Goal: Find contact information

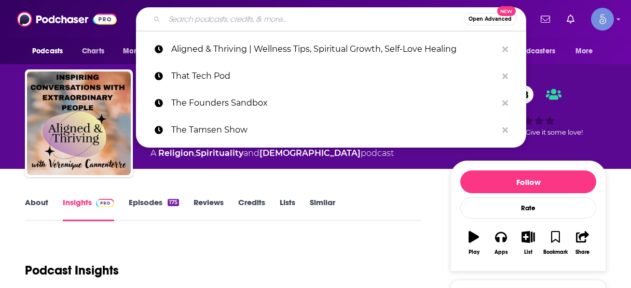
click at [319, 18] on input "Search podcasts, credits, & more..." at bounding box center [313, 19] width 299 height 17
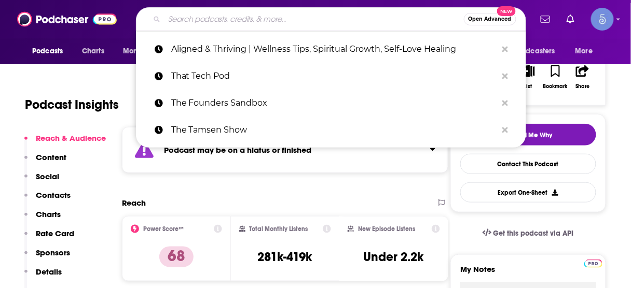
type input "The [PERSON_NAME] Show"
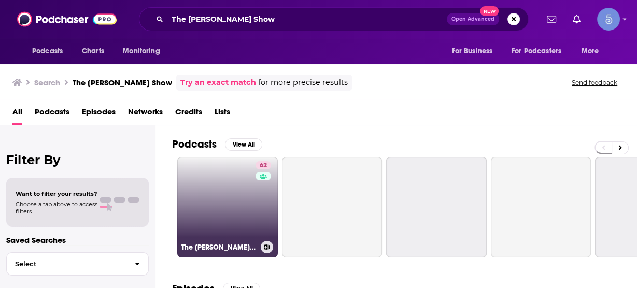
click at [217, 189] on link "62 The [PERSON_NAME] Show" at bounding box center [227, 207] width 101 height 101
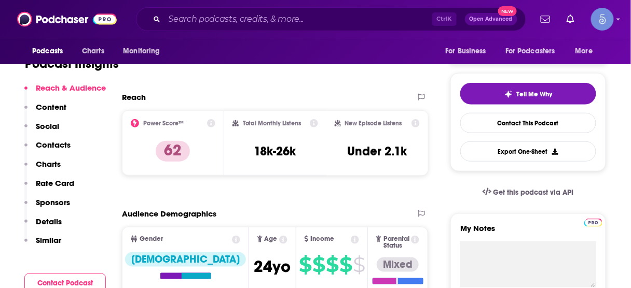
scroll to position [207, 0]
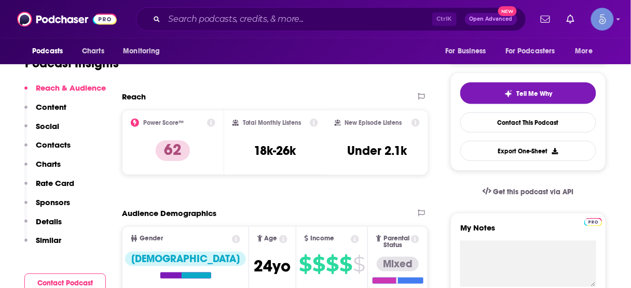
click at [53, 143] on p "Contacts" at bounding box center [53, 145] width 35 height 10
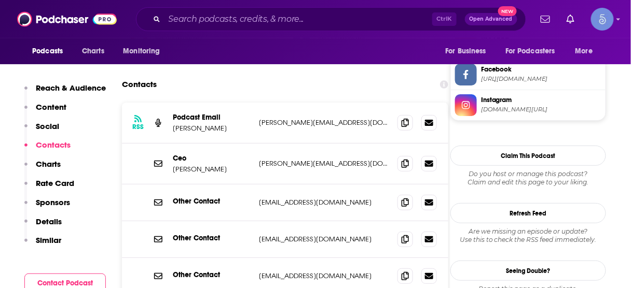
scroll to position [936, 0]
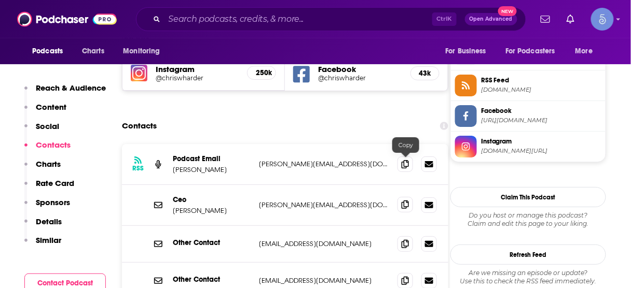
drag, startPoint x: 406, startPoint y: 161, endPoint x: 399, endPoint y: 159, distance: 7.6
click at [406, 201] on icon at bounding box center [404, 205] width 7 height 8
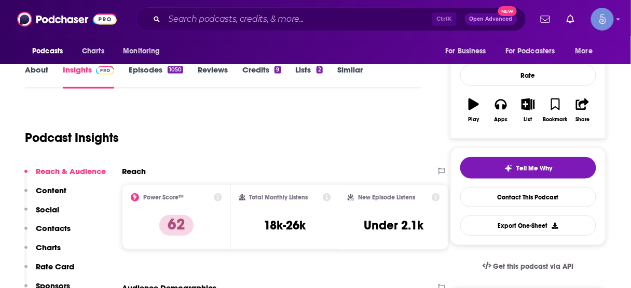
scroll to position [106, 0]
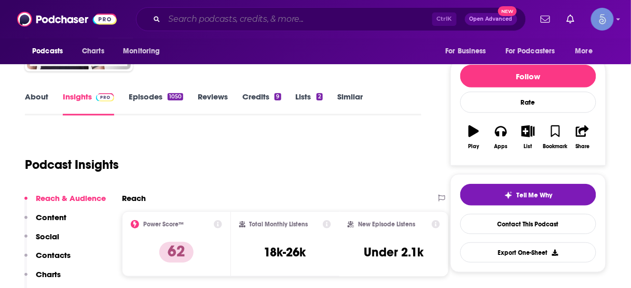
click at [231, 15] on input "Search podcasts, credits, & more..." at bounding box center [298, 19] width 268 height 17
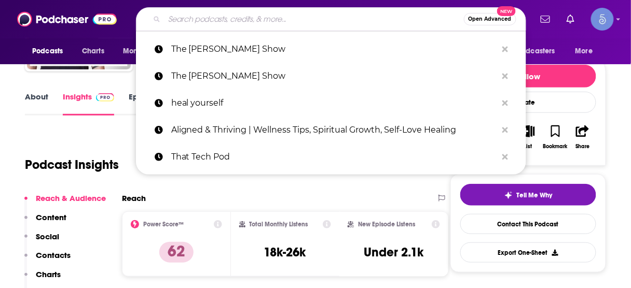
paste input "Entrepreneur with [PERSON_NAME]"
type input "Entrepreneur with [PERSON_NAME]"
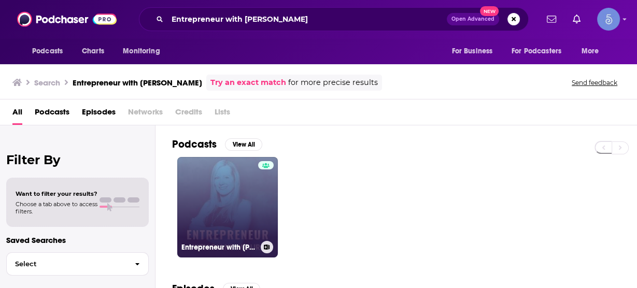
click at [234, 192] on link "Entrepreneur with [PERSON_NAME]" at bounding box center [227, 207] width 101 height 101
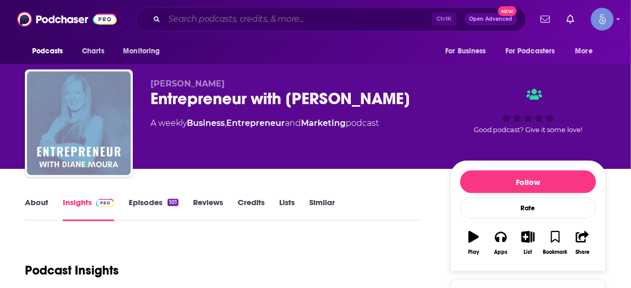
click at [247, 19] on input "Search podcasts, credits, & more..." at bounding box center [298, 19] width 268 height 17
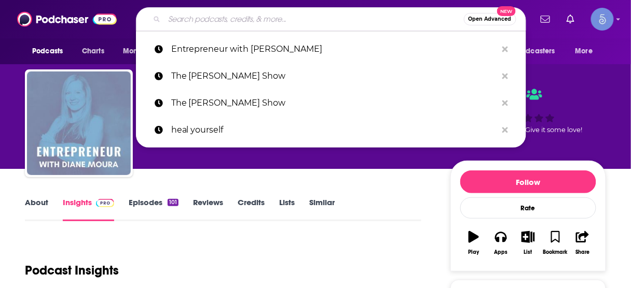
paste input "Start With A Win"
type input "Start With A Win"
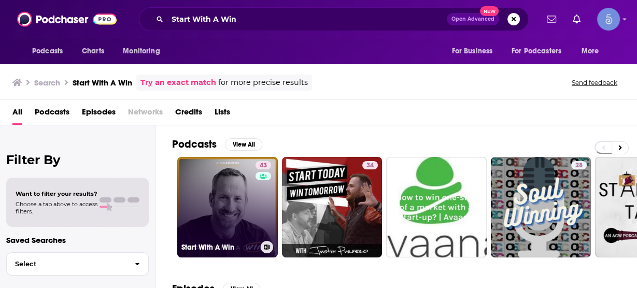
click at [219, 200] on link "43 Start With A Win" at bounding box center [227, 207] width 101 height 101
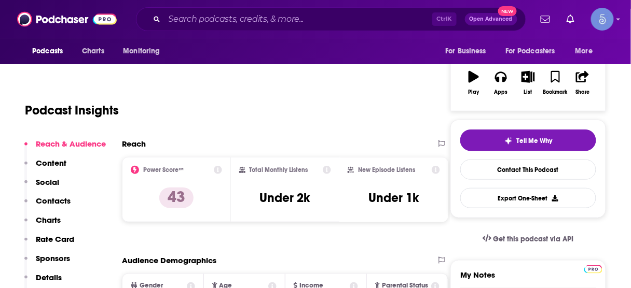
scroll to position [166, 0]
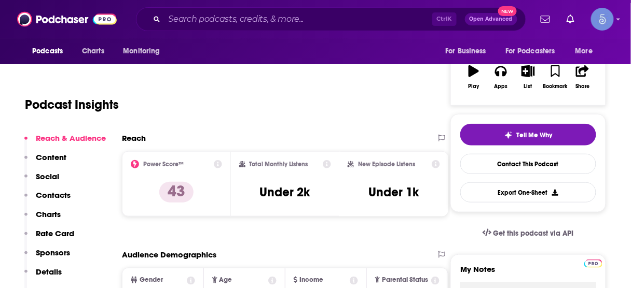
click at [57, 193] on p "Contacts" at bounding box center [53, 195] width 35 height 10
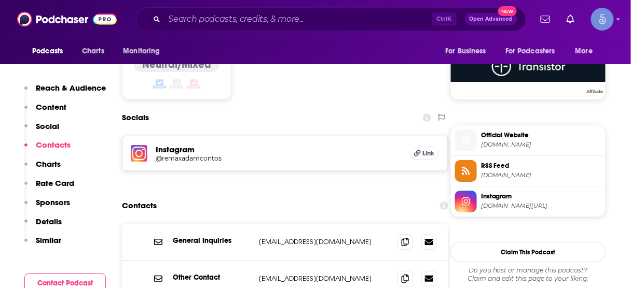
scroll to position [853, 0]
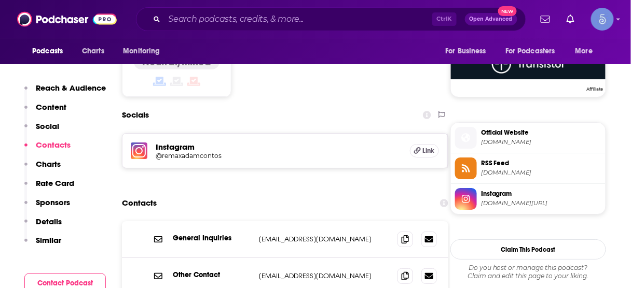
drag, startPoint x: 323, startPoint y: 40, endPoint x: 328, endPoint y: 50, distance: 11.6
click at [327, 48] on div "Podcasts Charts Monitoring For Business For Podcasters More" at bounding box center [315, 51] width 631 height 26
click at [315, 24] on input "Search podcasts, credits, & more..." at bounding box center [298, 19] width 268 height 17
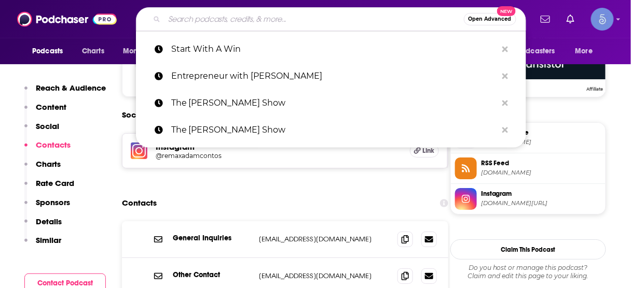
paste input "The Quiet Warrior Show"
type input "The Quiet Warrior Show"
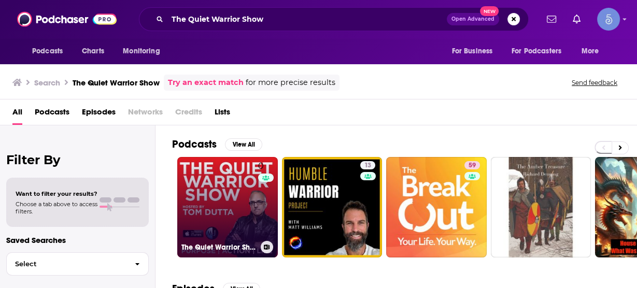
click at [209, 197] on link "0 The Quiet Warrior Show" at bounding box center [227, 207] width 101 height 101
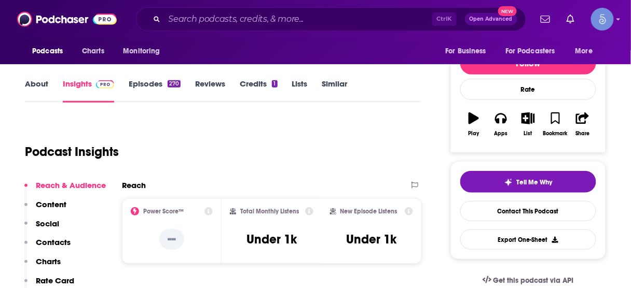
scroll to position [124, 0]
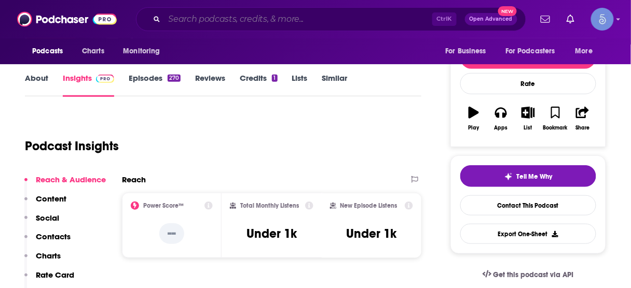
click at [299, 18] on input "Search podcasts, credits, & more..." at bounding box center [298, 19] width 268 height 17
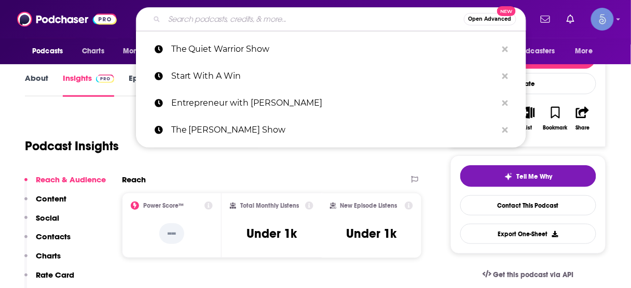
paste input "Gemba Academy Podcast: Lean Six Sigma | Toyota Kata | Productivity | Leadership"
type input "Gemba Academy Podcast: Lean Six Sigma | Toyota Kata | Productivity | Leadership"
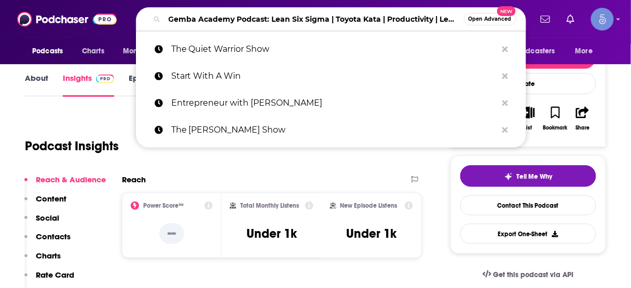
scroll to position [0, 41]
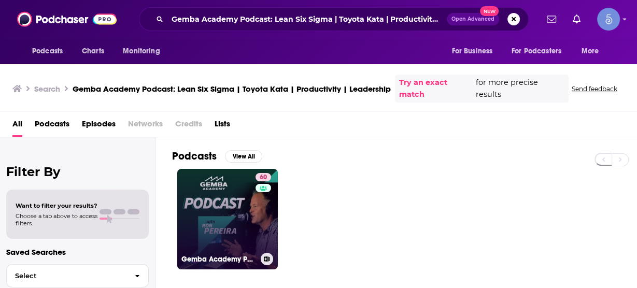
click at [218, 203] on link "60 Gemba Academy Podcast: Lean Six Sigma | Toyota Kata | Productivity | Leaders…" at bounding box center [227, 219] width 101 height 101
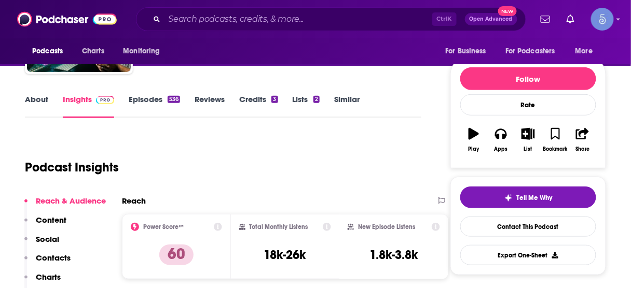
scroll to position [124, 0]
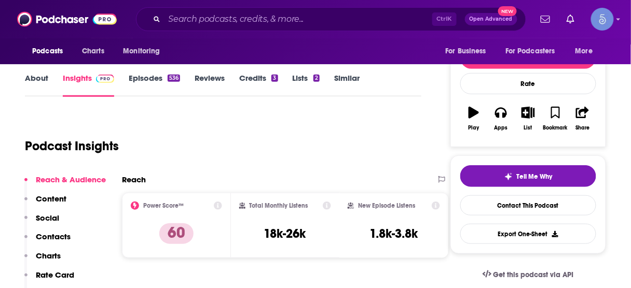
click at [48, 233] on p "Contacts" at bounding box center [53, 237] width 35 height 10
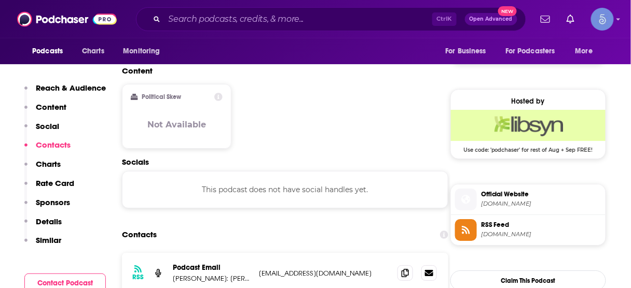
scroll to position [830, 0]
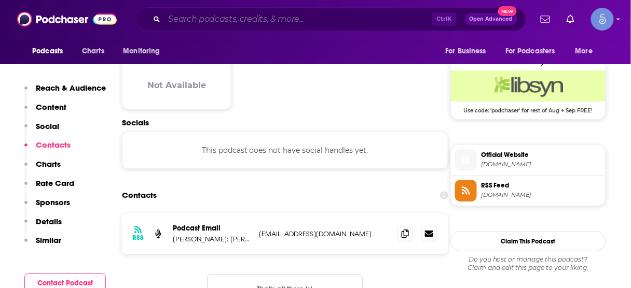
click at [308, 16] on input "Search podcasts, credits, & more..." at bounding box center [298, 19] width 268 height 17
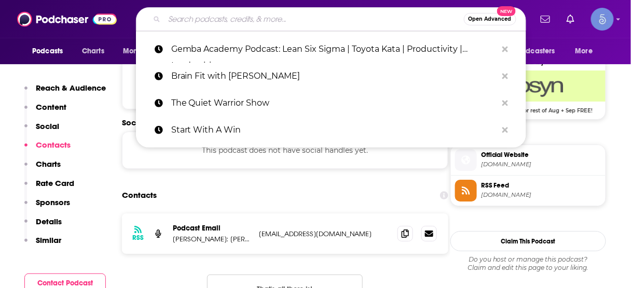
paste input "Product Mastery Now for Product Managers, Leaders, and Innovators"
type input "Product Mastery Now for Product Managers, Leaders, and Innovators"
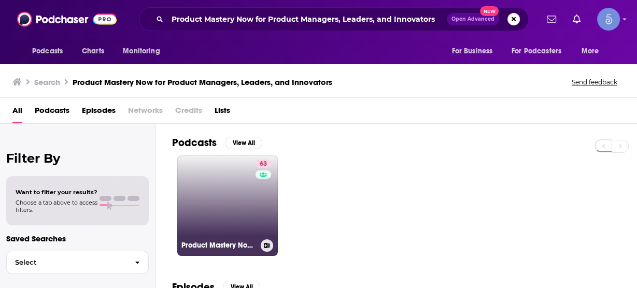
click at [228, 193] on link "63 Product Mastery Now for Product Managers, Leaders, and Innovators" at bounding box center [227, 206] width 101 height 101
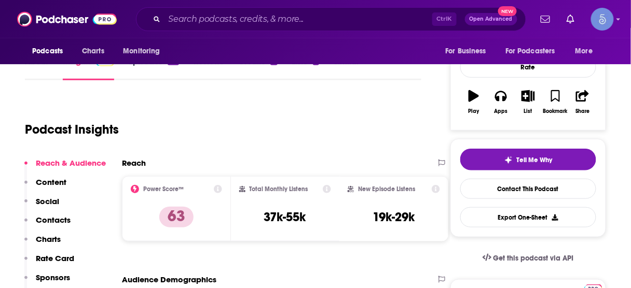
scroll to position [166, 0]
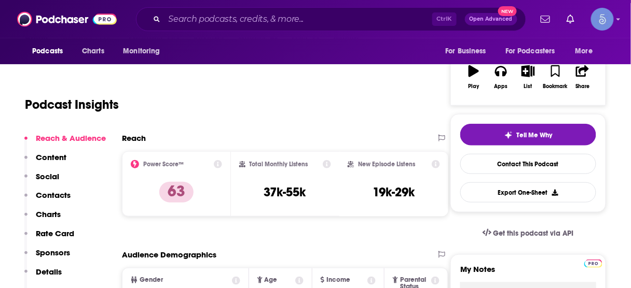
click at [60, 195] on p "Contacts" at bounding box center [53, 195] width 35 height 10
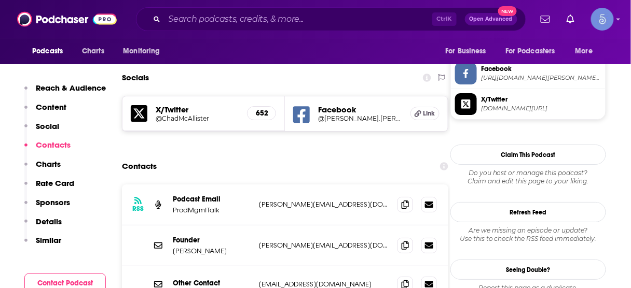
scroll to position [925, 0]
